Goal: Information Seeking & Learning: Learn about a topic

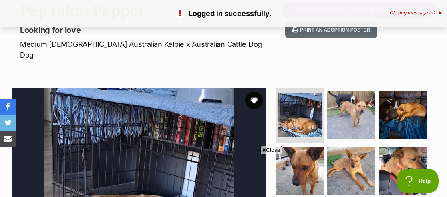
click at [252, 92] on button "favourite" at bounding box center [254, 101] width 18 height 18
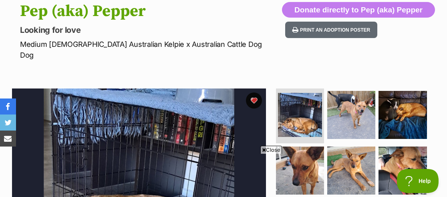
click at [269, 148] on span "Close" at bounding box center [271, 150] width 22 height 8
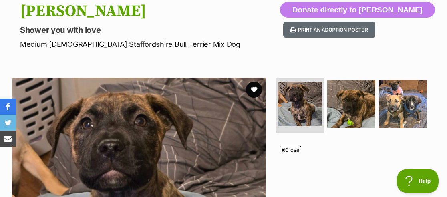
click at [293, 149] on span "Close" at bounding box center [290, 150] width 22 height 8
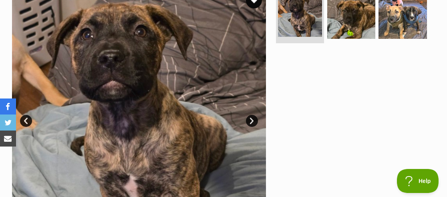
scroll to position [178, 0]
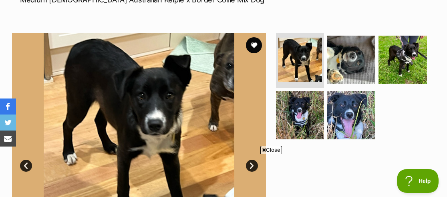
click at [272, 149] on span "Close" at bounding box center [271, 150] width 22 height 8
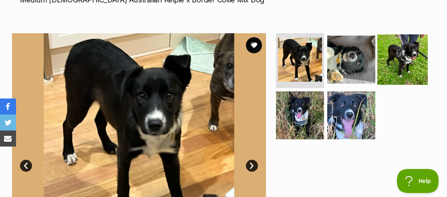
click at [410, 66] on img at bounding box center [402, 59] width 50 height 50
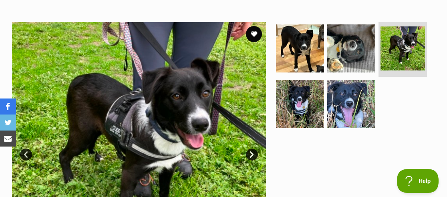
scroll to position [133, 0]
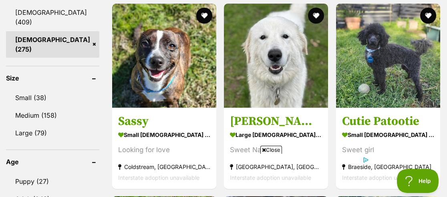
scroll to position [756, 0]
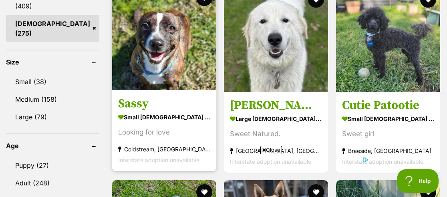
click at [140, 111] on strong "small female Dog" at bounding box center [164, 117] width 92 height 12
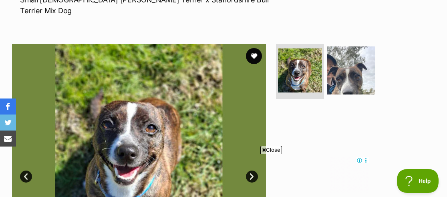
click at [279, 147] on span "Close" at bounding box center [271, 150] width 22 height 8
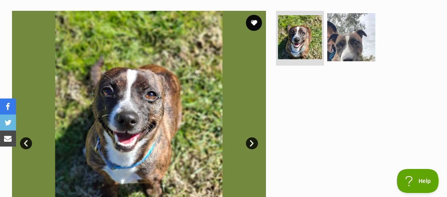
scroll to position [178, 0]
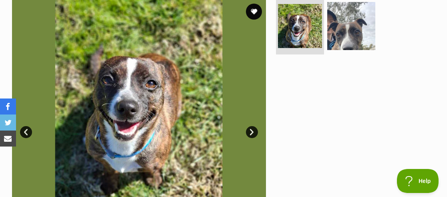
click at [248, 126] on link "Next" at bounding box center [252, 132] width 12 height 12
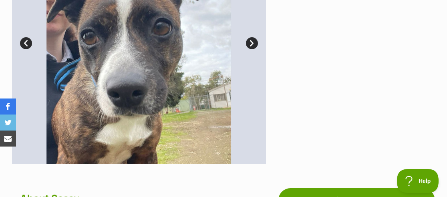
scroll to position [222, 0]
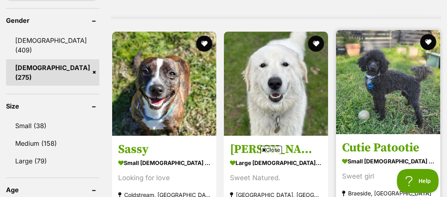
click at [390, 140] on h3 "Cutie Patootie" at bounding box center [388, 147] width 92 height 15
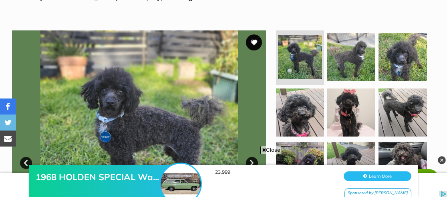
scroll to position [133, 0]
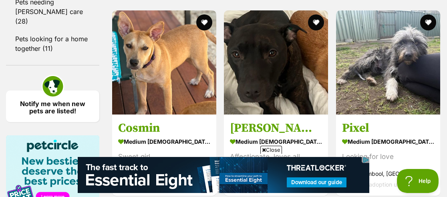
scroll to position [1201, 0]
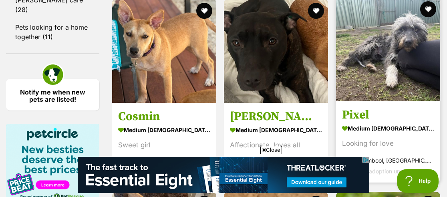
click at [353, 112] on h3 "Pixel" at bounding box center [388, 114] width 92 height 15
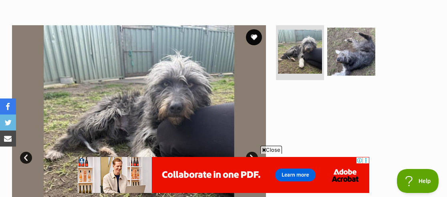
scroll to position [178, 0]
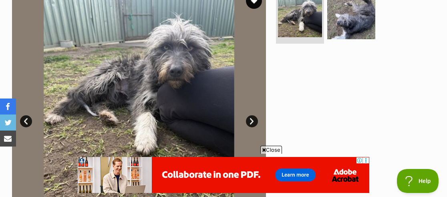
click at [248, 120] on link "Next" at bounding box center [252, 121] width 12 height 12
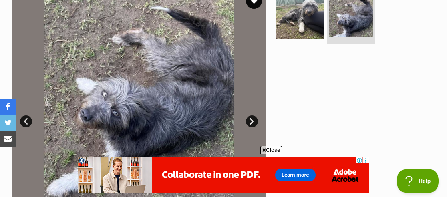
click at [275, 148] on span "Close" at bounding box center [271, 150] width 22 height 8
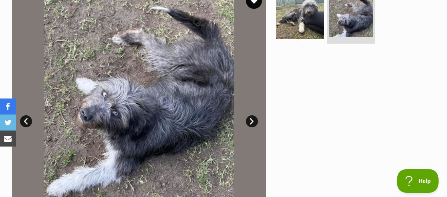
click at [253, 120] on link "Next" at bounding box center [252, 121] width 12 height 12
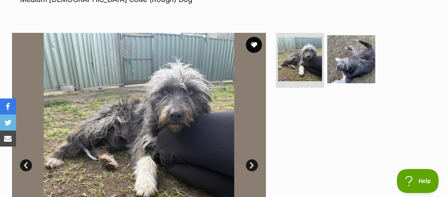
scroll to position [133, 0]
click at [253, 44] on button "favourite" at bounding box center [254, 45] width 18 height 18
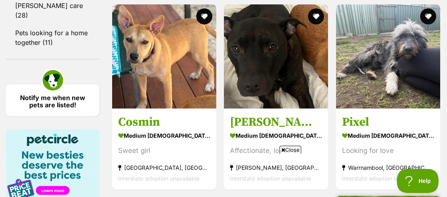
scroll to position [1201, 0]
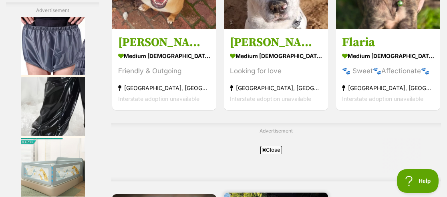
scroll to position [0, 0]
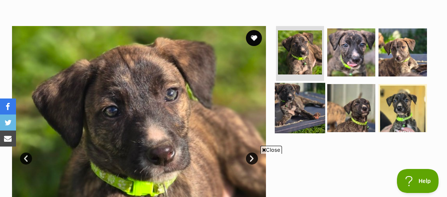
scroll to position [178, 0]
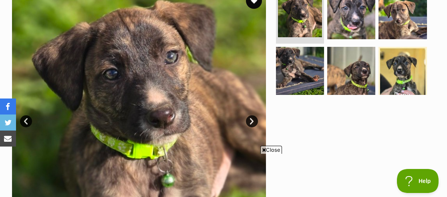
click at [272, 148] on span "Close" at bounding box center [271, 150] width 22 height 8
click at [253, 123] on link "Next" at bounding box center [252, 121] width 12 height 12
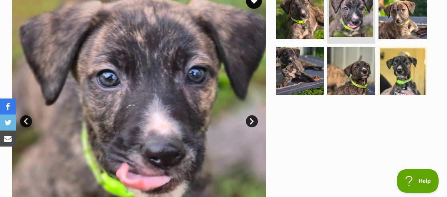
click at [253, 122] on link "Next" at bounding box center [252, 121] width 12 height 12
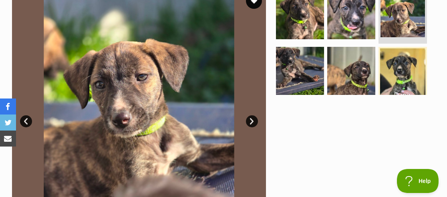
click at [248, 120] on link "Next" at bounding box center [252, 121] width 12 height 12
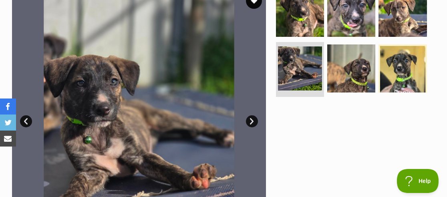
click at [251, 118] on link "Next" at bounding box center [252, 121] width 12 height 12
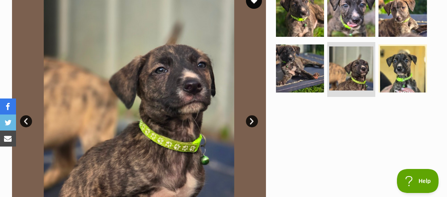
click at [251, 118] on link "Next" at bounding box center [252, 121] width 12 height 12
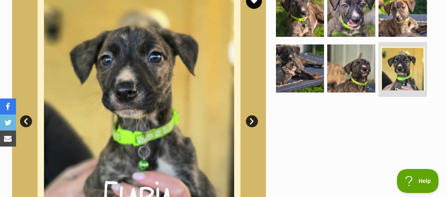
click at [249, 118] on link "Next" at bounding box center [252, 121] width 12 height 12
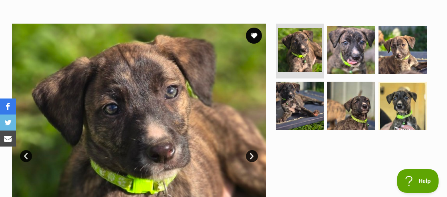
scroll to position [133, 0]
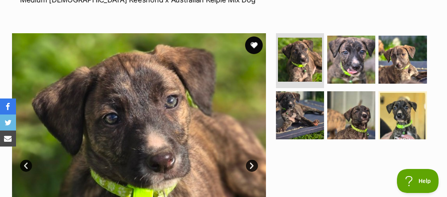
click at [254, 42] on button "favourite" at bounding box center [254, 45] width 18 height 18
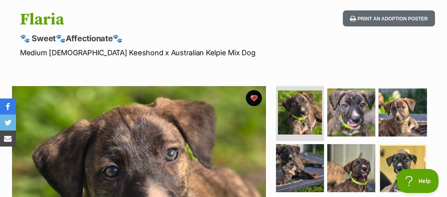
scroll to position [44, 0]
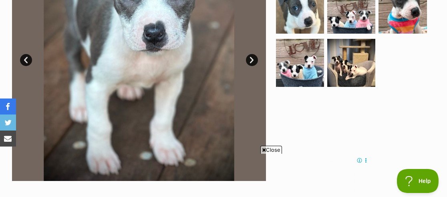
scroll to position [222, 0]
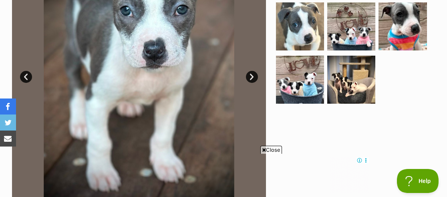
click at [277, 149] on span "Close" at bounding box center [271, 150] width 22 height 8
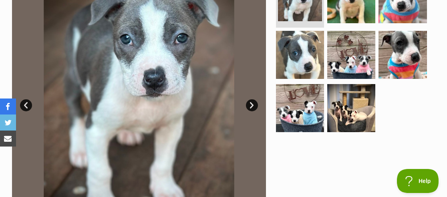
scroll to position [178, 0]
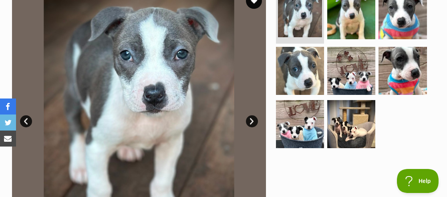
click at [253, 120] on link "Next" at bounding box center [252, 121] width 12 height 12
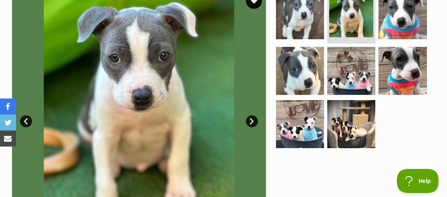
click at [253, 120] on link "Next" at bounding box center [252, 121] width 12 height 12
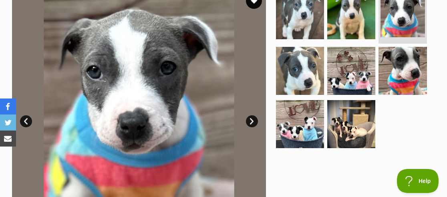
click at [253, 120] on link "Next" at bounding box center [252, 121] width 12 height 12
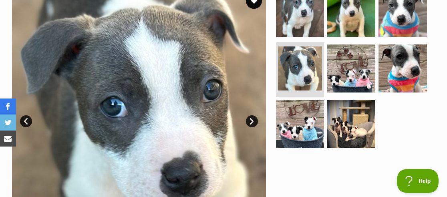
click at [253, 120] on link "Next" at bounding box center [252, 121] width 12 height 12
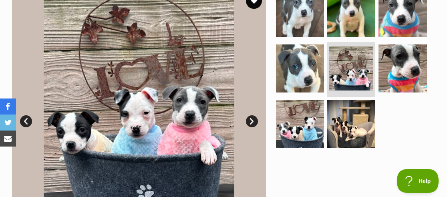
click at [253, 120] on link "Next" at bounding box center [252, 121] width 12 height 12
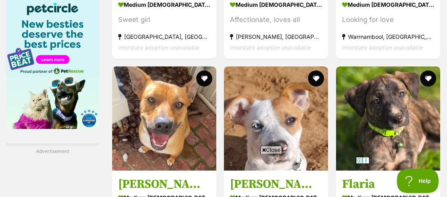
scroll to position [1327, 0]
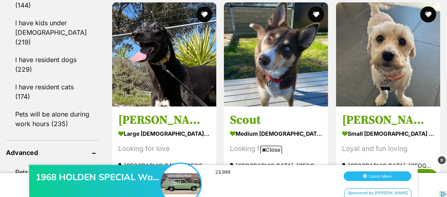
scroll to position [1023, 0]
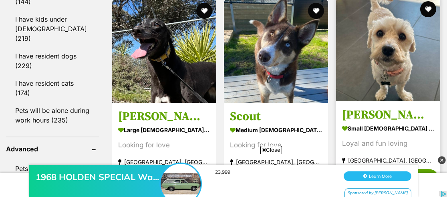
click at [363, 122] on strong "small [DEMOGRAPHIC_DATA] Dog" at bounding box center [388, 128] width 92 height 12
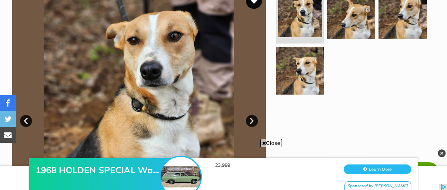
click at [268, 143] on div "1968 HOLDEN SPECIAL Wa... 23,999 Learn More Sponsored by Gumtree" at bounding box center [223, 166] width 447 height 48
click at [272, 141] on span "Close" at bounding box center [271, 143] width 22 height 8
click at [440, 152] on img at bounding box center [441, 154] width 8 height 8
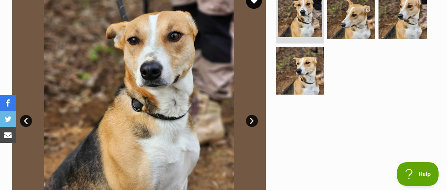
click at [249, 121] on link "Next" at bounding box center [252, 121] width 12 height 12
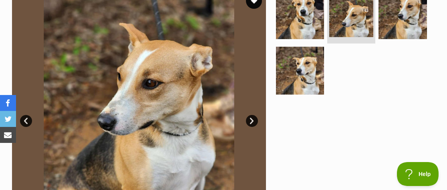
click at [249, 121] on link "Next" at bounding box center [252, 121] width 12 height 12
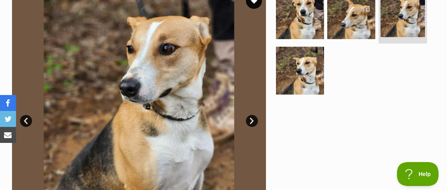
click at [249, 121] on link "Next" at bounding box center [252, 121] width 12 height 12
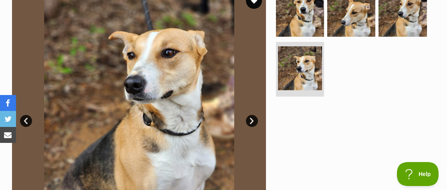
click at [249, 121] on link "Next" at bounding box center [252, 121] width 12 height 12
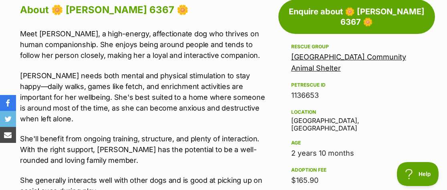
scroll to position [400, 0]
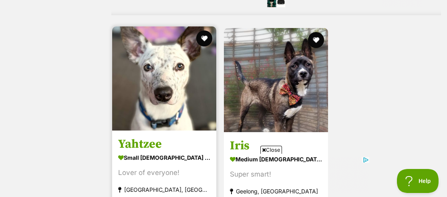
scroll to position [1685, 0]
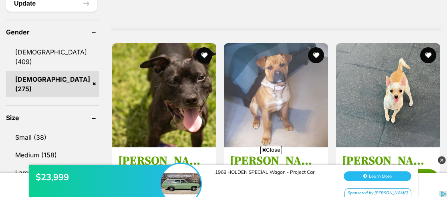
scroll to position [712, 0]
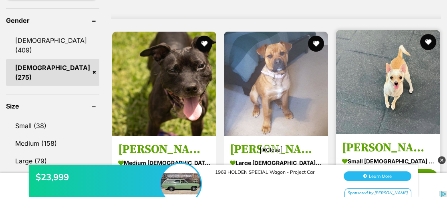
click at [357, 140] on h3 "[PERSON_NAME]" at bounding box center [388, 147] width 92 height 15
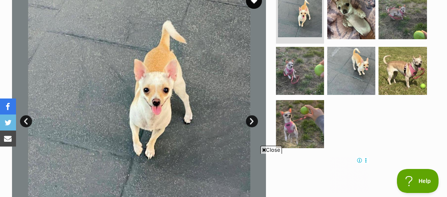
click at [268, 148] on span "Close" at bounding box center [271, 150] width 22 height 8
click at [250, 122] on link "Next" at bounding box center [252, 121] width 12 height 12
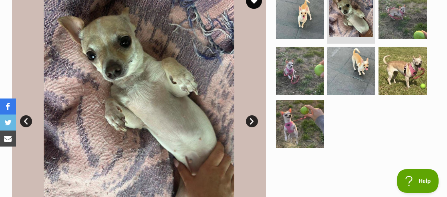
click at [251, 120] on link "Next" at bounding box center [252, 121] width 12 height 12
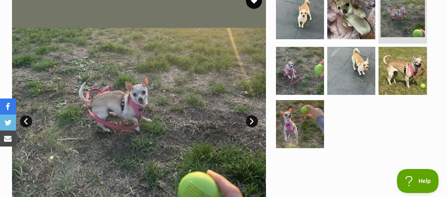
click at [251, 120] on link "Next" at bounding box center [252, 121] width 12 height 12
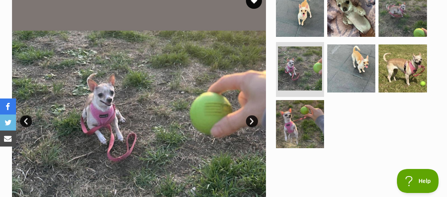
click at [251, 120] on link "Next" at bounding box center [252, 121] width 12 height 12
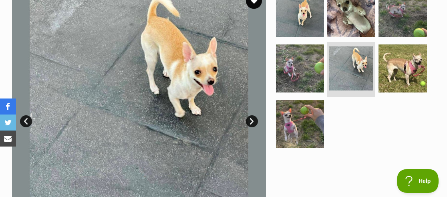
click at [251, 120] on link "Next" at bounding box center [252, 121] width 12 height 12
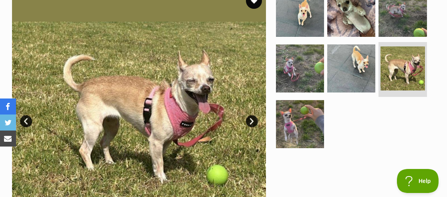
click at [251, 120] on link "Next" at bounding box center [252, 121] width 12 height 12
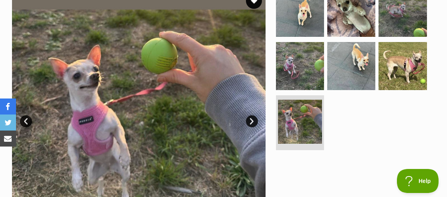
click at [251, 120] on link "Next" at bounding box center [252, 121] width 12 height 12
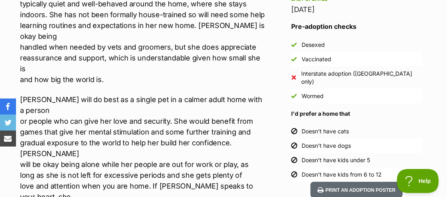
scroll to position [756, 0]
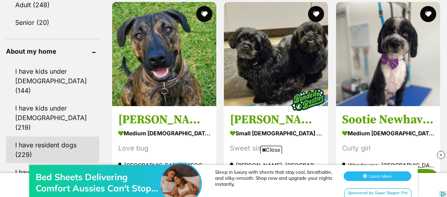
scroll to position [978, 0]
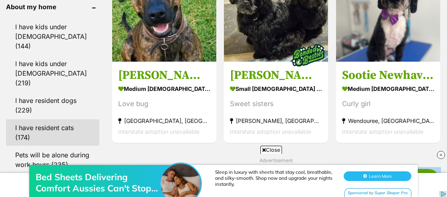
click at [32, 119] on link "I have resident cats (174)" at bounding box center [52, 132] width 93 height 26
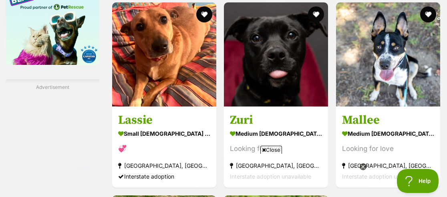
scroll to position [1378, 0]
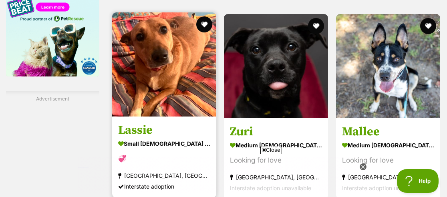
click at [177, 101] on img at bounding box center [164, 64] width 104 height 104
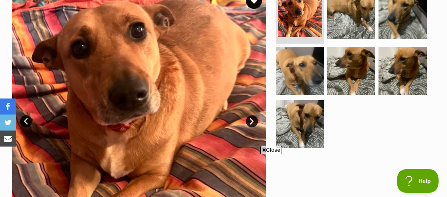
click at [270, 149] on span "Close" at bounding box center [271, 150] width 22 height 8
click at [252, 121] on link "Next" at bounding box center [252, 121] width 12 height 12
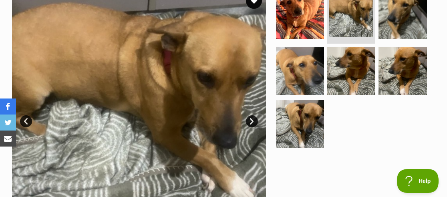
click at [252, 121] on link "Next" at bounding box center [252, 121] width 12 height 12
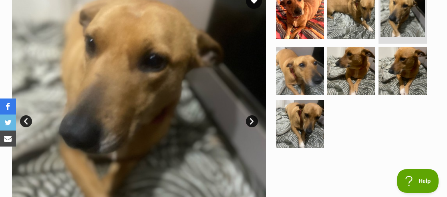
click at [252, 121] on link "Next" at bounding box center [252, 121] width 12 height 12
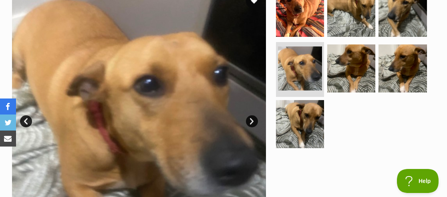
click at [252, 121] on link "Next" at bounding box center [252, 121] width 12 height 12
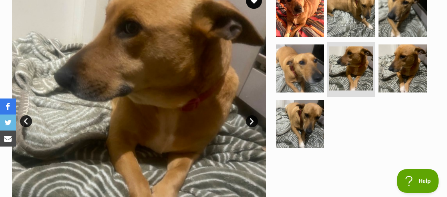
click at [251, 121] on link "Next" at bounding box center [252, 121] width 12 height 12
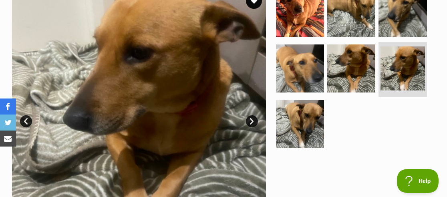
click at [251, 121] on link "Next" at bounding box center [252, 121] width 12 height 12
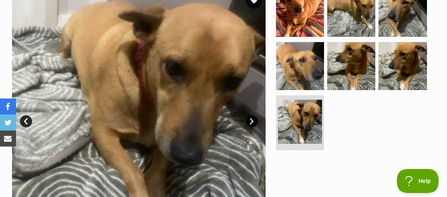
click at [251, 121] on link "Next" at bounding box center [252, 121] width 12 height 12
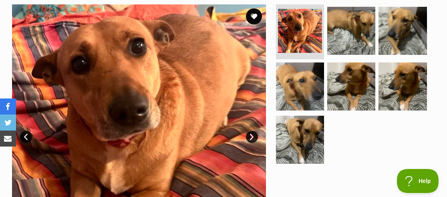
scroll to position [133, 0]
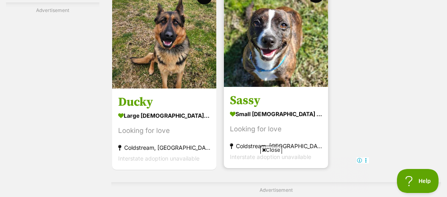
click at [247, 119] on strong "small female Dog" at bounding box center [276, 114] width 92 height 12
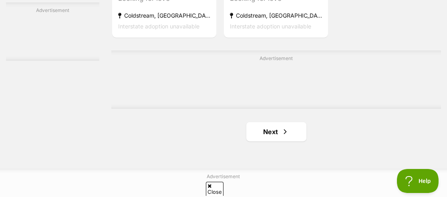
scroll to position [1779, 0]
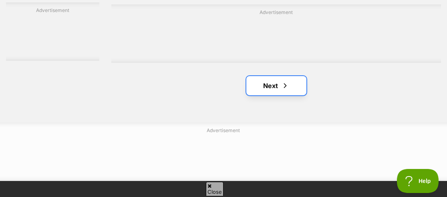
click at [257, 95] on link "Next" at bounding box center [276, 85] width 60 height 19
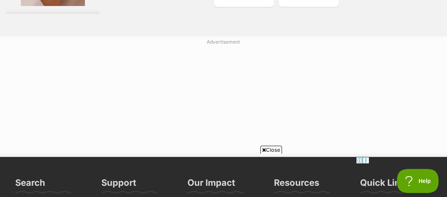
scroll to position [1867, 0]
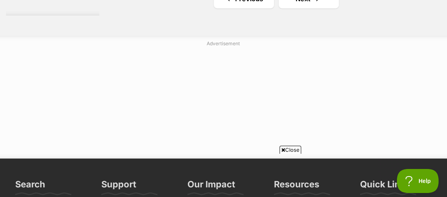
scroll to position [1912, 0]
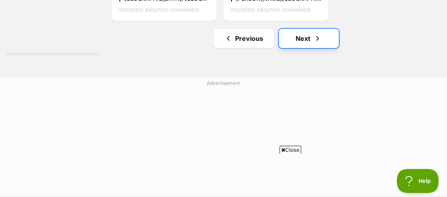
click at [294, 47] on link "Next" at bounding box center [309, 38] width 60 height 19
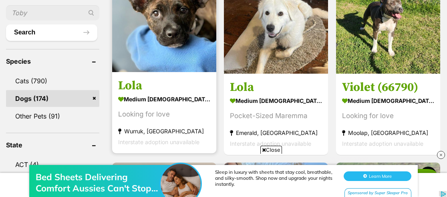
click at [154, 100] on strong "medium female Dog" at bounding box center [164, 99] width 92 height 12
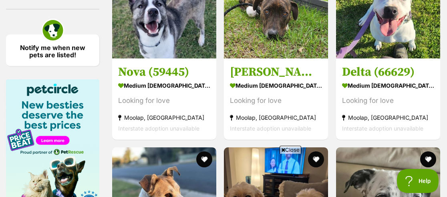
scroll to position [1201, 0]
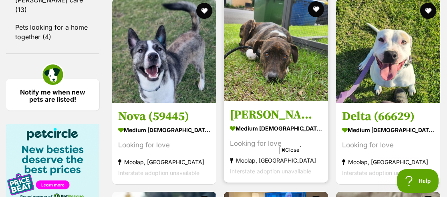
click at [281, 74] on img at bounding box center [276, 49] width 104 height 104
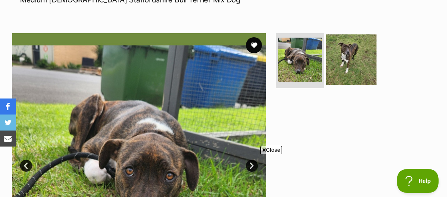
click at [341, 70] on img at bounding box center [351, 59] width 50 height 50
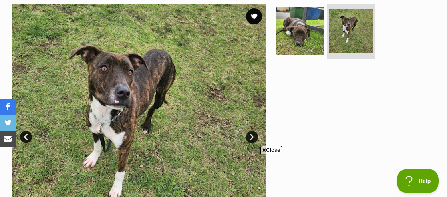
scroll to position [178, 0]
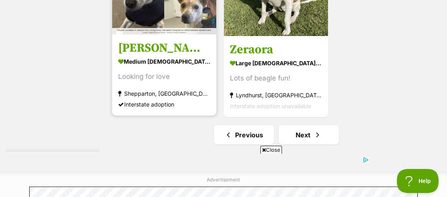
scroll to position [1730, 0]
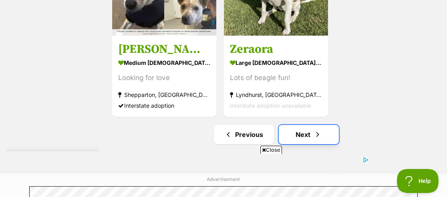
click at [299, 125] on link "Next" at bounding box center [309, 134] width 60 height 19
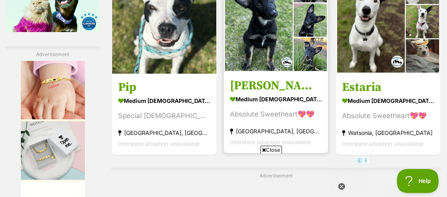
click at [251, 93] on h3 "[PERSON_NAME]" at bounding box center [276, 85] width 92 height 15
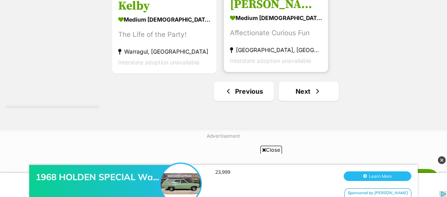
scroll to position [1779, 0]
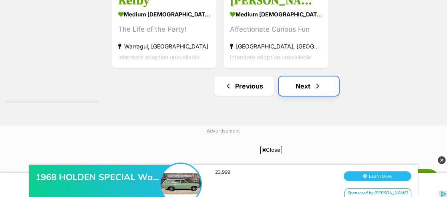
click at [290, 96] on link "Next" at bounding box center [309, 85] width 60 height 19
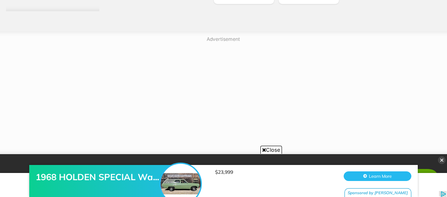
scroll to position [1957, 0]
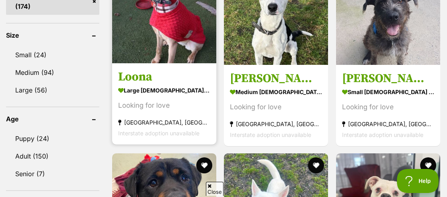
scroll to position [800, 0]
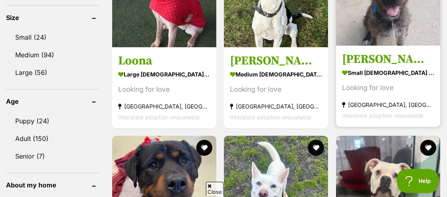
click at [352, 66] on h3 "[PERSON_NAME]" at bounding box center [388, 58] width 92 height 15
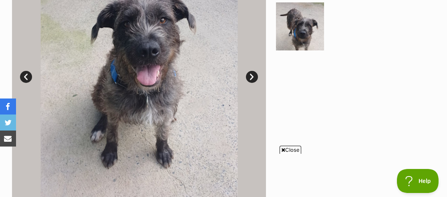
click at [293, 150] on span "Close" at bounding box center [290, 150] width 22 height 8
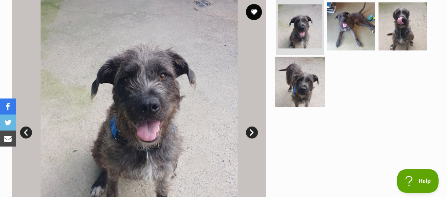
scroll to position [178, 0]
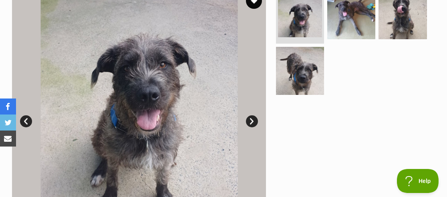
click at [247, 120] on link "Next" at bounding box center [252, 121] width 12 height 12
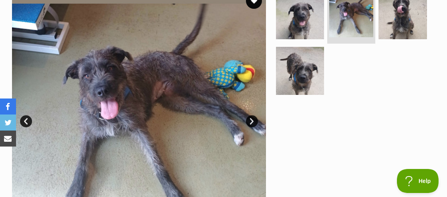
click at [249, 122] on link "Next" at bounding box center [252, 121] width 12 height 12
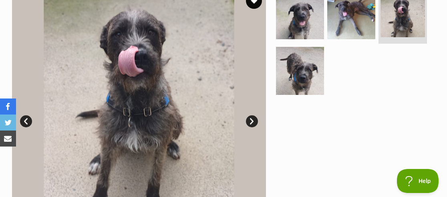
click at [249, 122] on link "Next" at bounding box center [252, 121] width 12 height 12
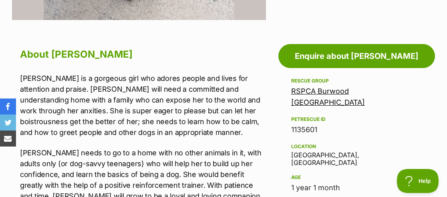
scroll to position [445, 0]
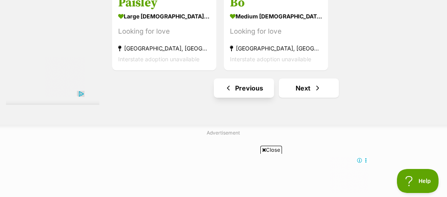
scroll to position [1779, 0]
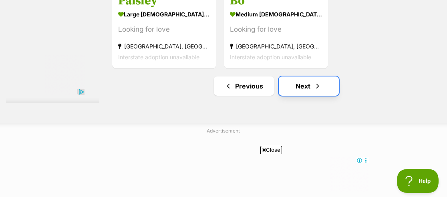
click at [289, 96] on link "Next" at bounding box center [309, 85] width 60 height 19
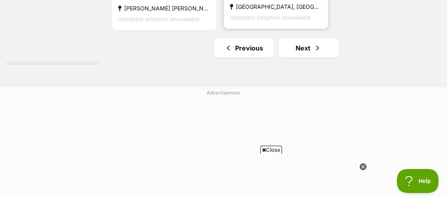
scroll to position [1823, 0]
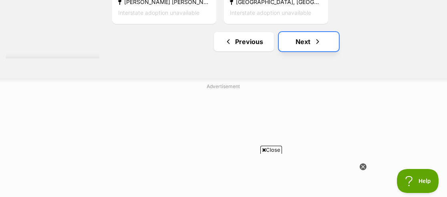
click at [293, 51] on link "Next" at bounding box center [309, 41] width 60 height 19
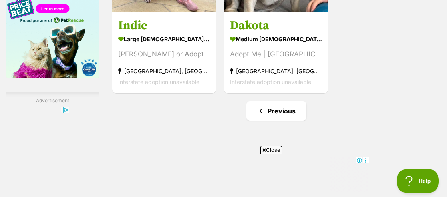
scroll to position [1423, 0]
